Goal: Obtain resource: Obtain resource

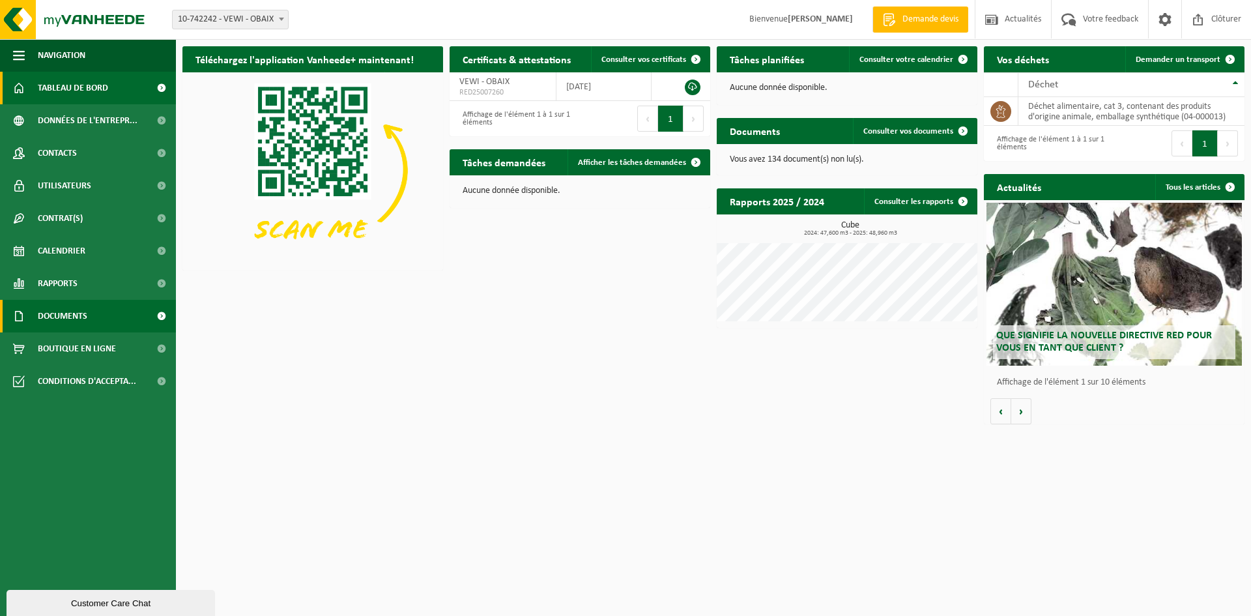
click at [85, 319] on span "Documents" at bounding box center [63, 316] width 50 height 33
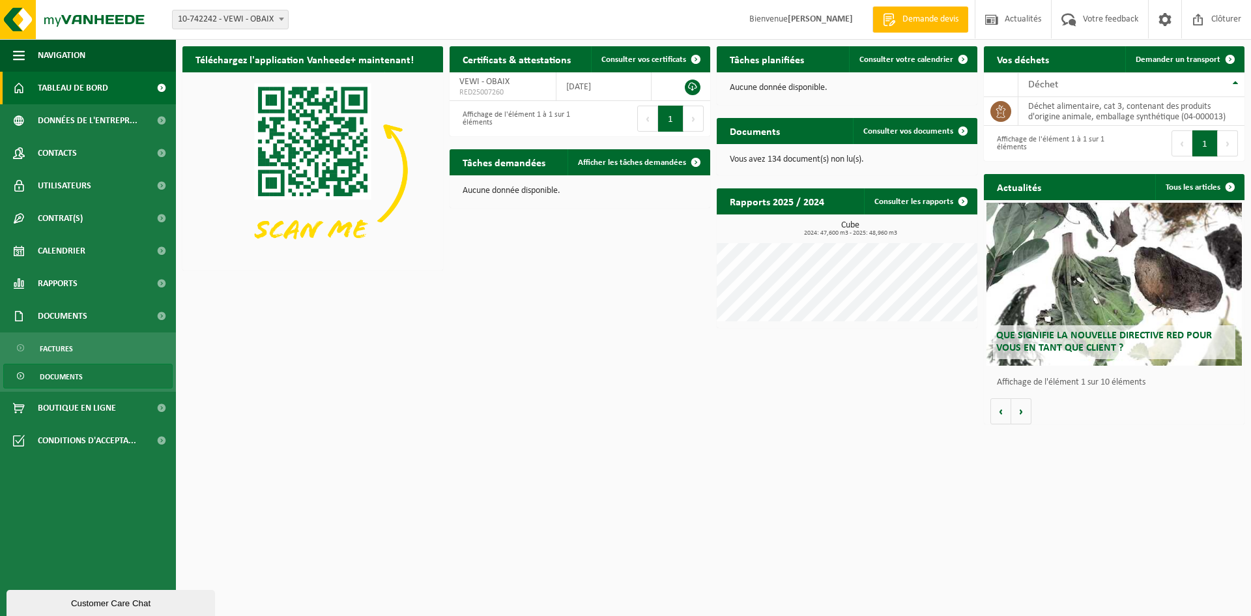
click at [76, 377] on span "Documents" at bounding box center [61, 376] width 43 height 25
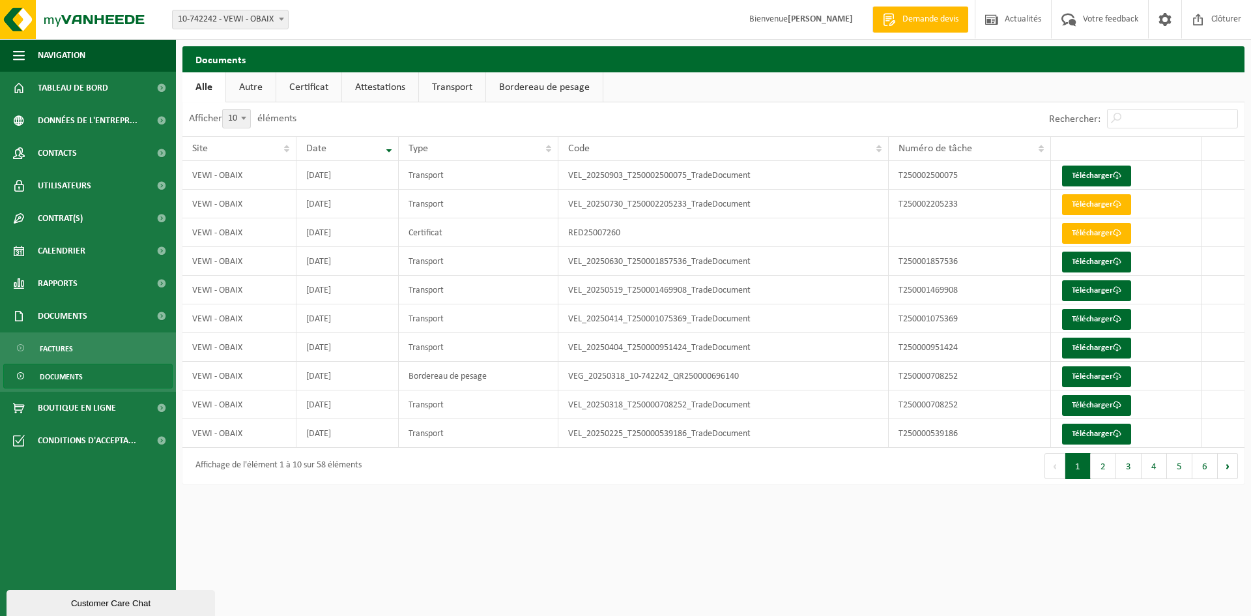
click at [249, 91] on link "Autre" at bounding box center [251, 87] width 50 height 30
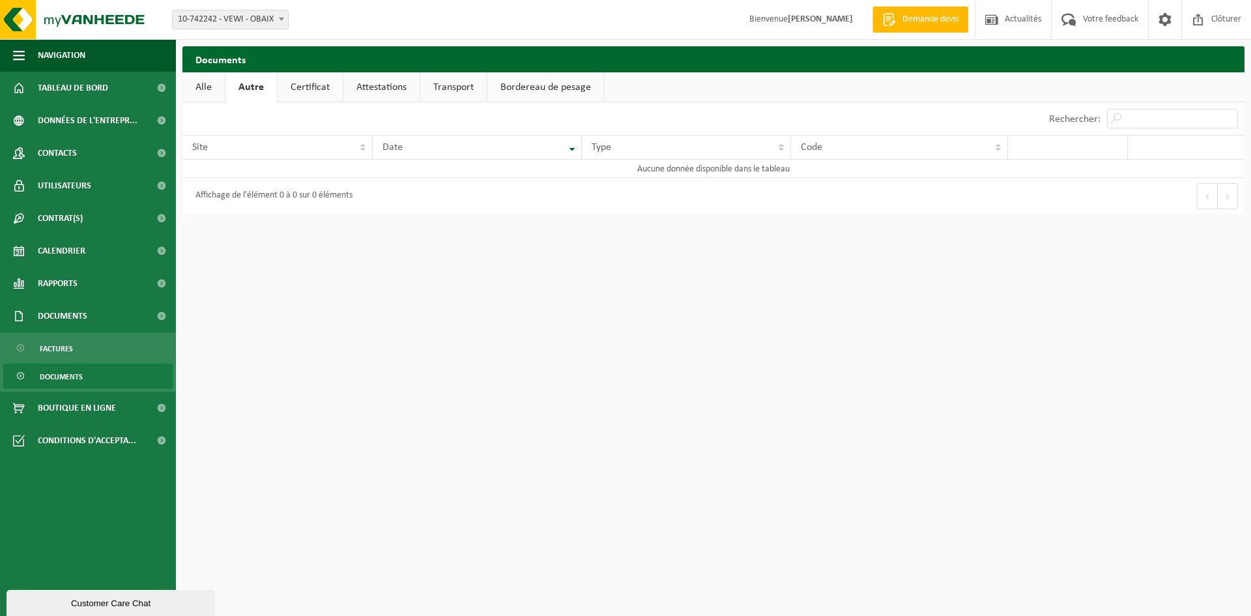
click at [304, 87] on link "Certificat" at bounding box center [310, 87] width 65 height 30
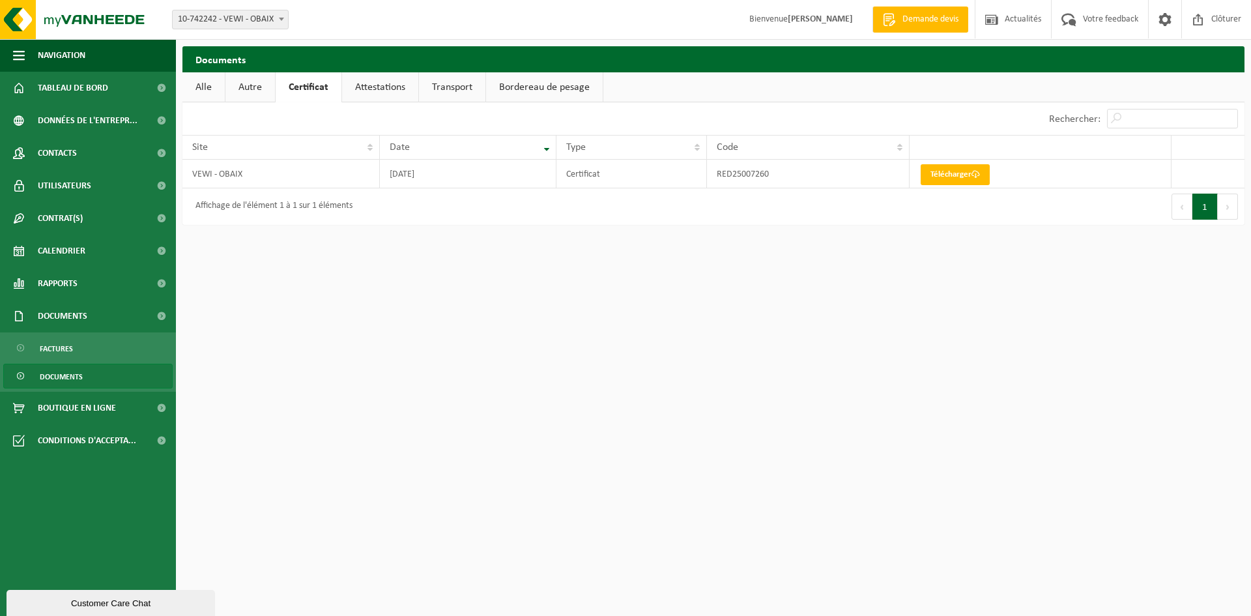
click at [380, 86] on link "Attestations" at bounding box center [380, 87] width 76 height 30
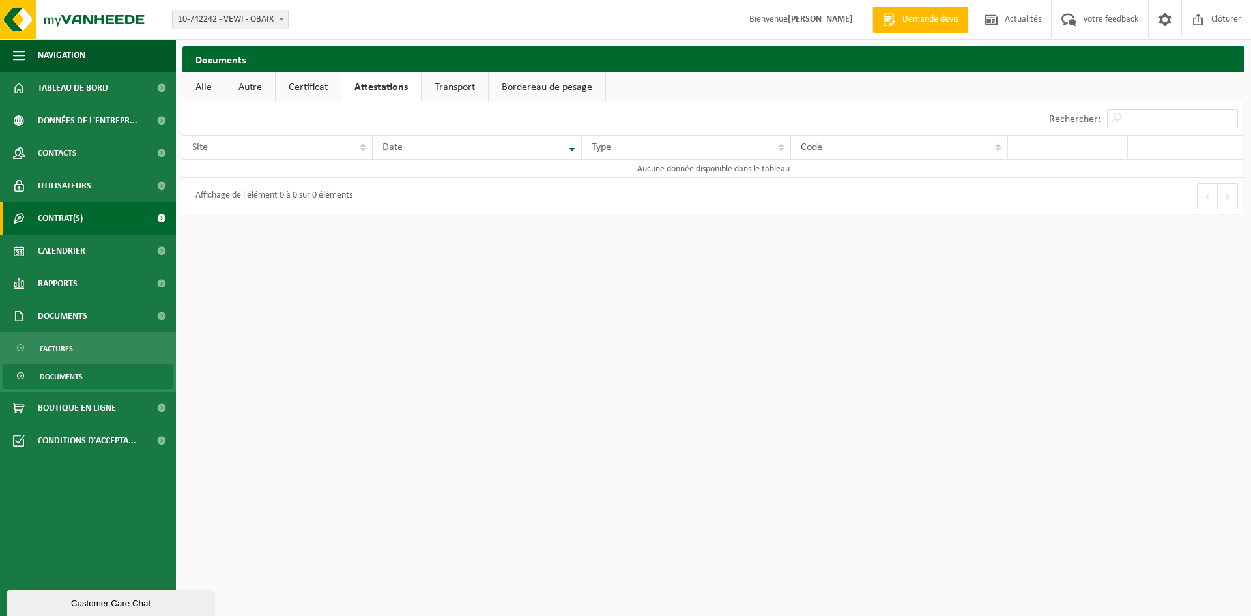
click at [104, 222] on link "Contrat(s)" at bounding box center [88, 218] width 176 height 33
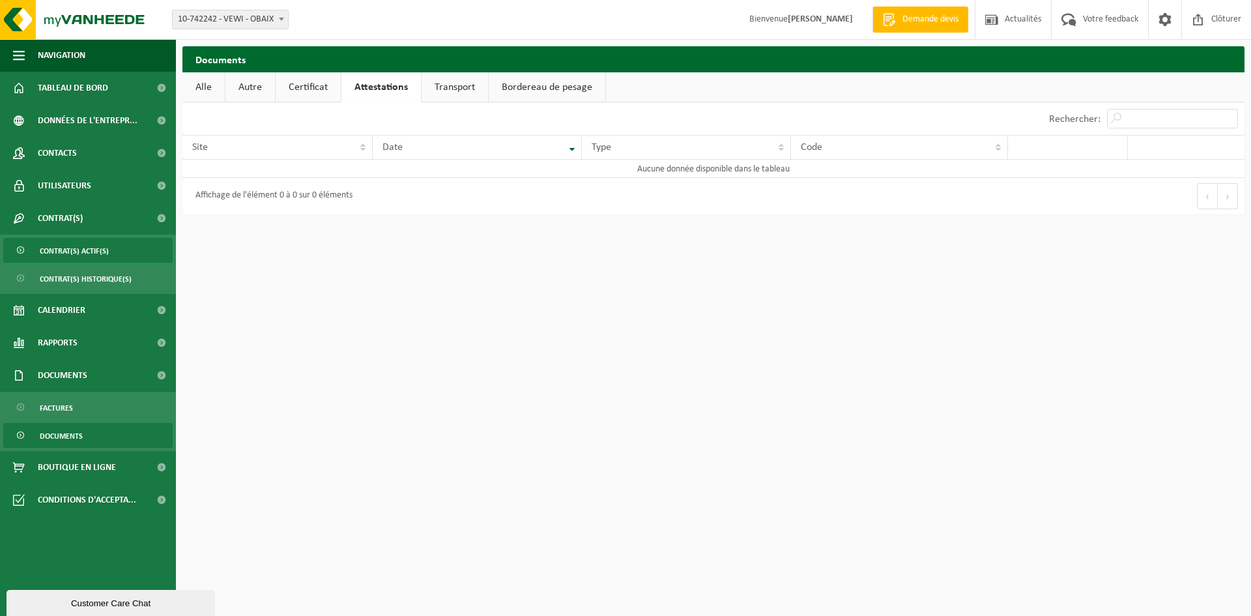
click at [73, 249] on span "Contrat(s) actif(s)" at bounding box center [74, 250] width 69 height 25
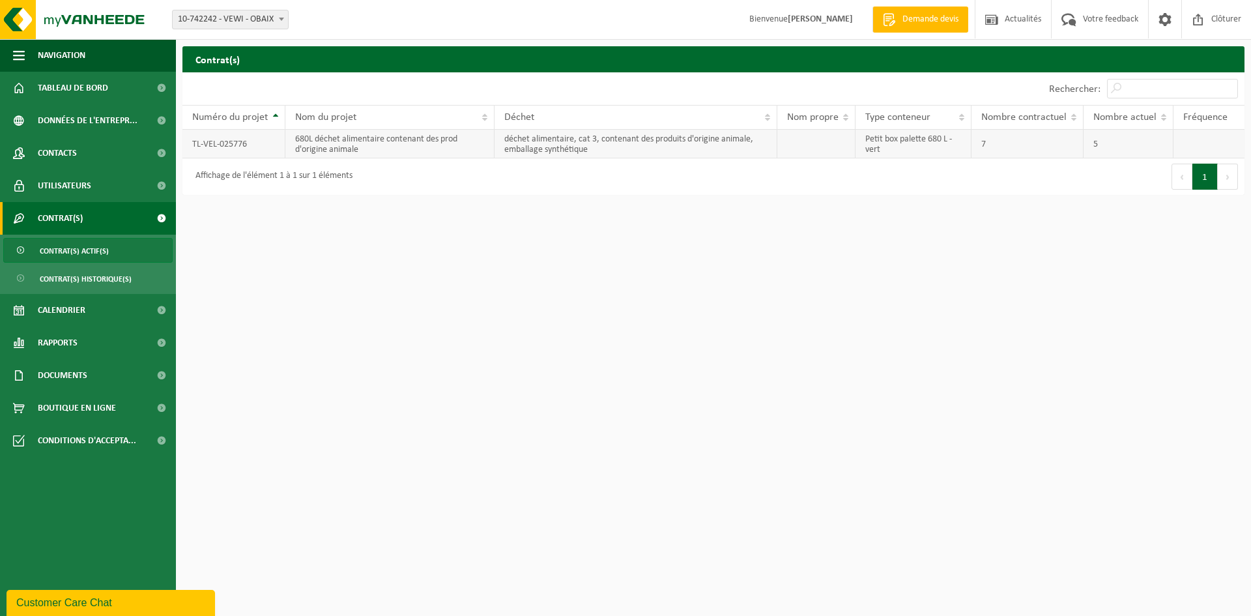
click at [321, 143] on td "680L déchet alimentaire contenant des prod d'origine animale" at bounding box center [389, 144] width 209 height 29
click at [226, 137] on td "TL-VEL-025776" at bounding box center [233, 144] width 103 height 29
click at [223, 140] on td "TL-VEL-025776" at bounding box center [233, 144] width 103 height 29
click at [1029, 148] on td "7" at bounding box center [1027, 144] width 112 height 29
click at [895, 147] on td "Petit box palette 680 L - vert" at bounding box center [913, 144] width 117 height 29
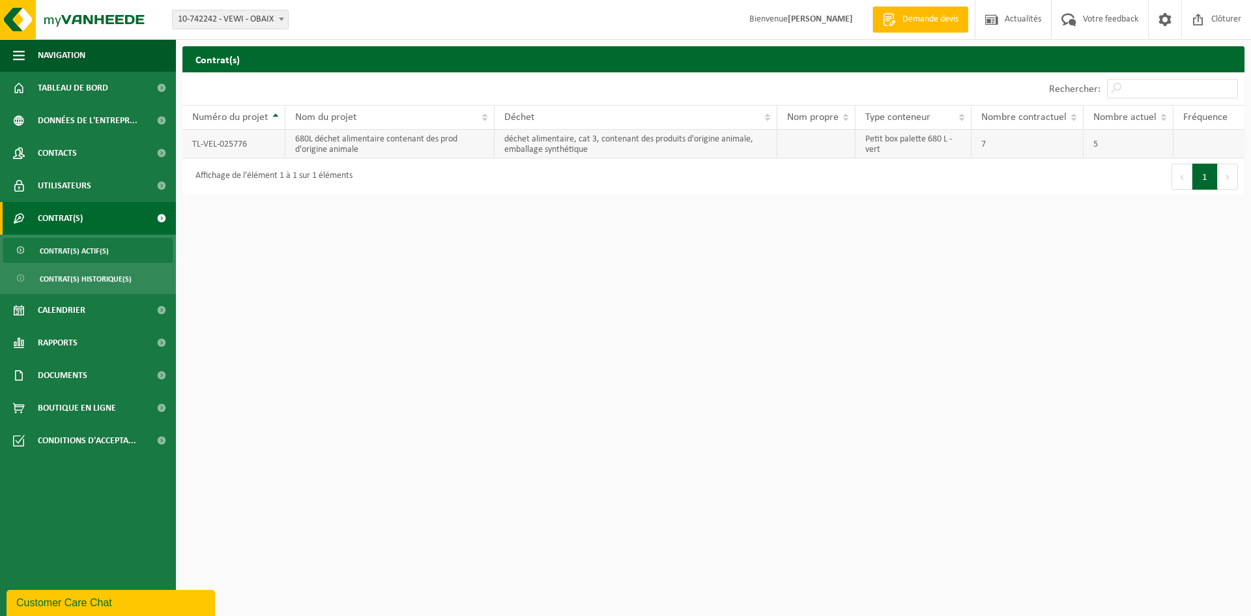
click at [545, 137] on td "déchet alimentaire, cat 3, contenant des produits d'origine animale, emballage …" at bounding box center [636, 144] width 283 height 29
drag, startPoint x: 545, startPoint y: 137, endPoint x: 467, endPoint y: 152, distance: 79.6
click at [543, 137] on td "déchet alimentaire, cat 3, contenant des produits d'origine animale, emballage …" at bounding box center [636, 144] width 283 height 29
click at [238, 137] on td "TL-VEL-025776" at bounding box center [233, 144] width 103 height 29
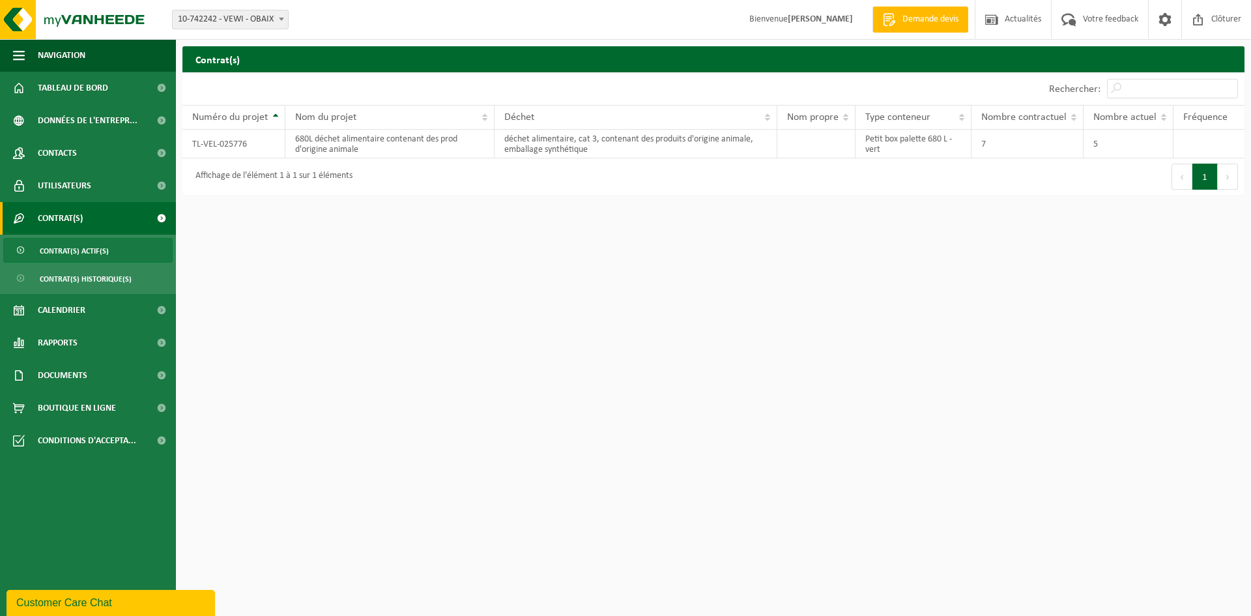
click at [491, 201] on div "Contrat(s) Patientez Le téléchargement est un peu long en raison de la grande q…" at bounding box center [713, 123] width 1075 height 155
click at [338, 150] on td "680L déchet alimentaire contenant des prod d'origine animale" at bounding box center [389, 144] width 209 height 29
click at [233, 148] on td "TL-VEL-025776" at bounding box center [233, 144] width 103 height 29
click at [1104, 141] on td "5" at bounding box center [1129, 144] width 90 height 29
click at [872, 214] on html "Site: 10-742242 - VEWI - OBAIX 10-742242 - VEWI - OBAIX Bienvenue JULIE VERMEIR…" at bounding box center [625, 308] width 1251 height 616
